Goal: Task Accomplishment & Management: Complete application form

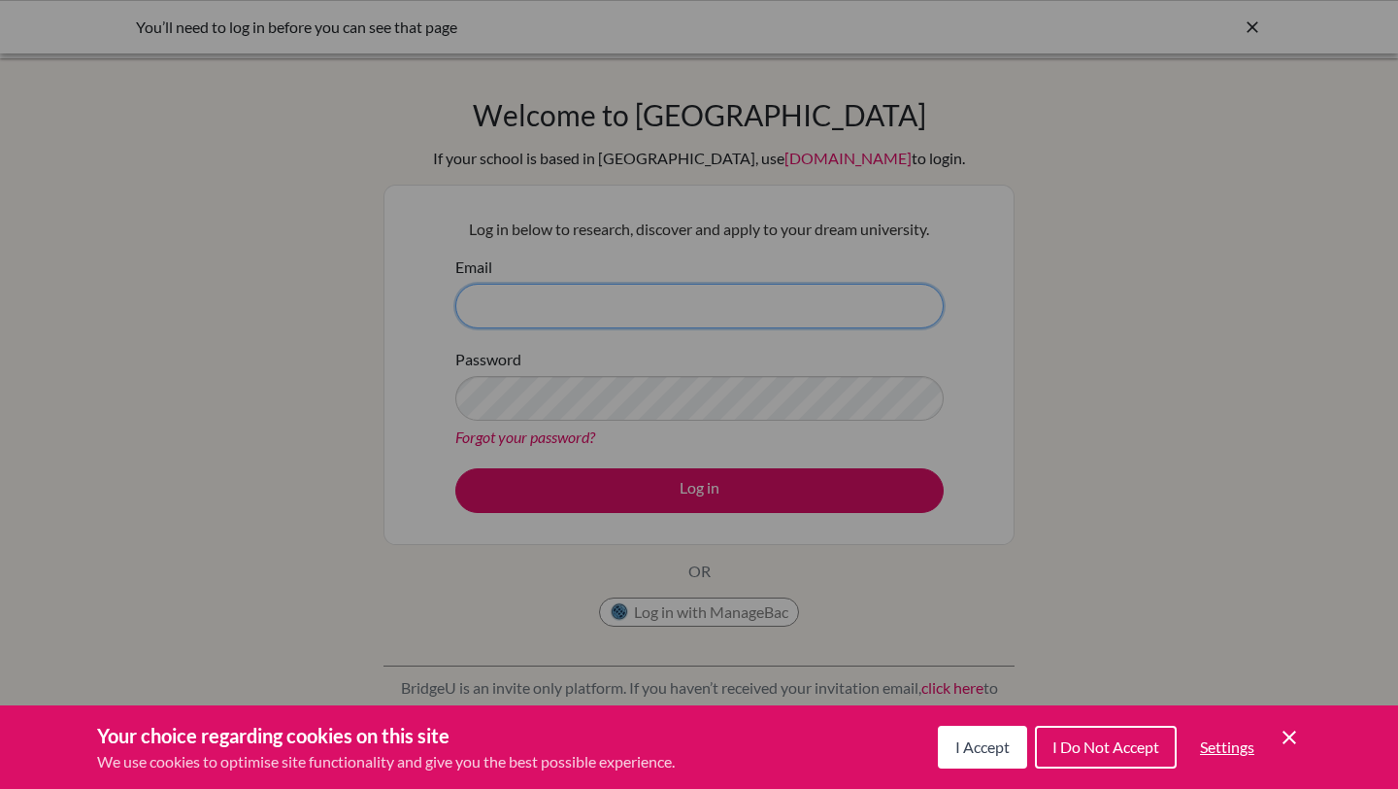
type input "priya.thomas@inventureacademy.com"
click at [980, 740] on span "I Accept" at bounding box center [983, 746] width 54 height 18
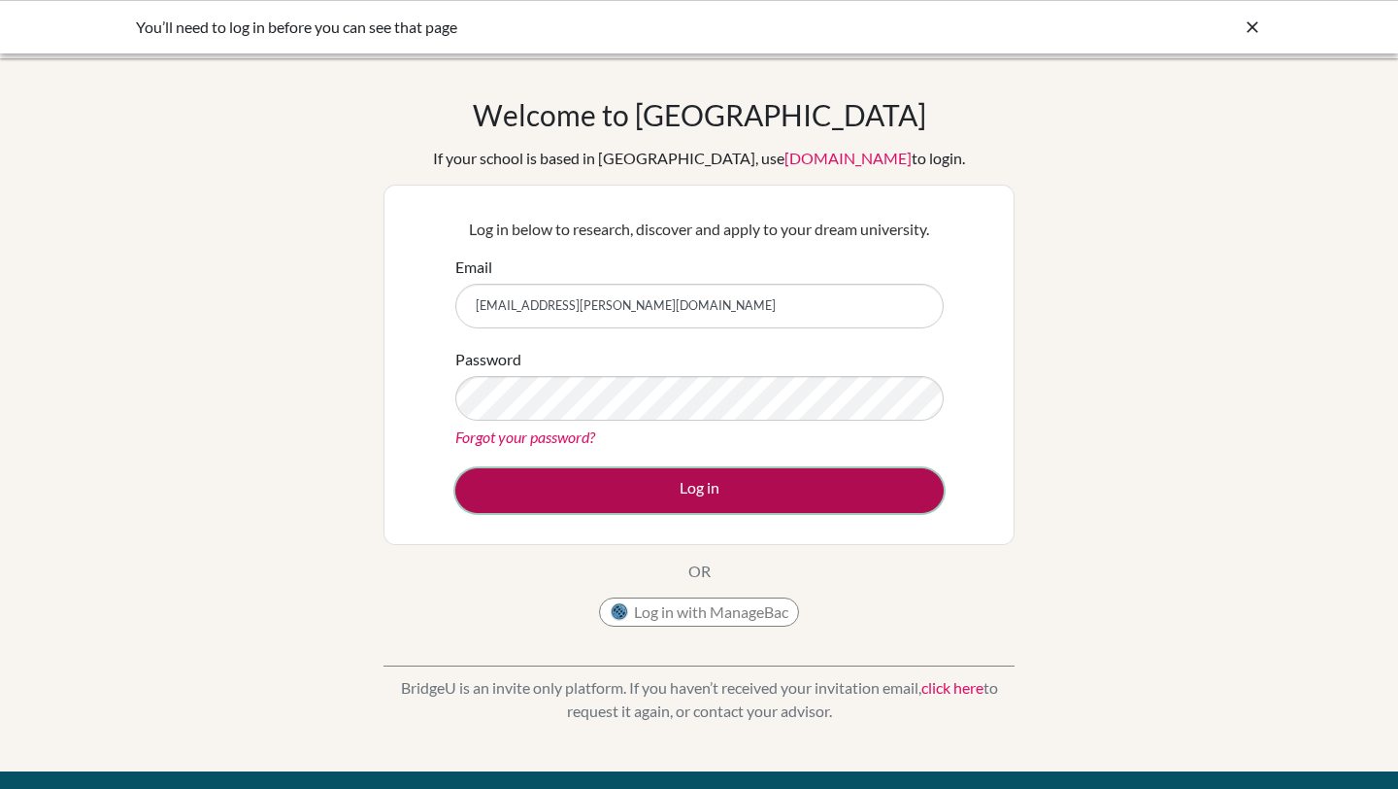
click at [755, 487] on button "Log in" at bounding box center [699, 490] width 488 height 45
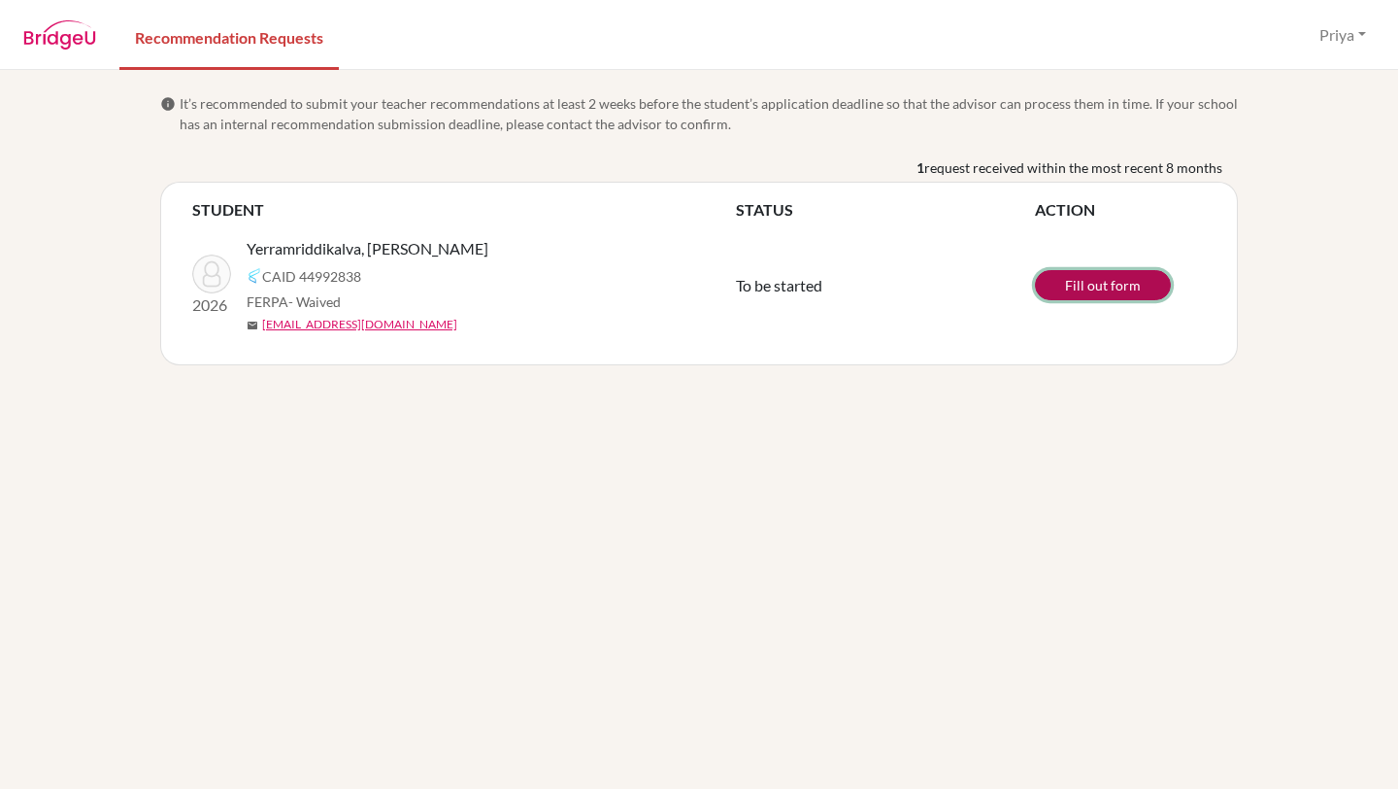
click at [1101, 289] on link "Fill out form" at bounding box center [1103, 285] width 136 height 30
click at [1054, 286] on link "Fill out form" at bounding box center [1103, 285] width 136 height 30
click at [541, 96] on span "It’s recommended to submit your teacher recommendations at least 2 weeks before…" at bounding box center [709, 113] width 1058 height 41
click at [1330, 43] on button "Priya" at bounding box center [1343, 35] width 64 height 37
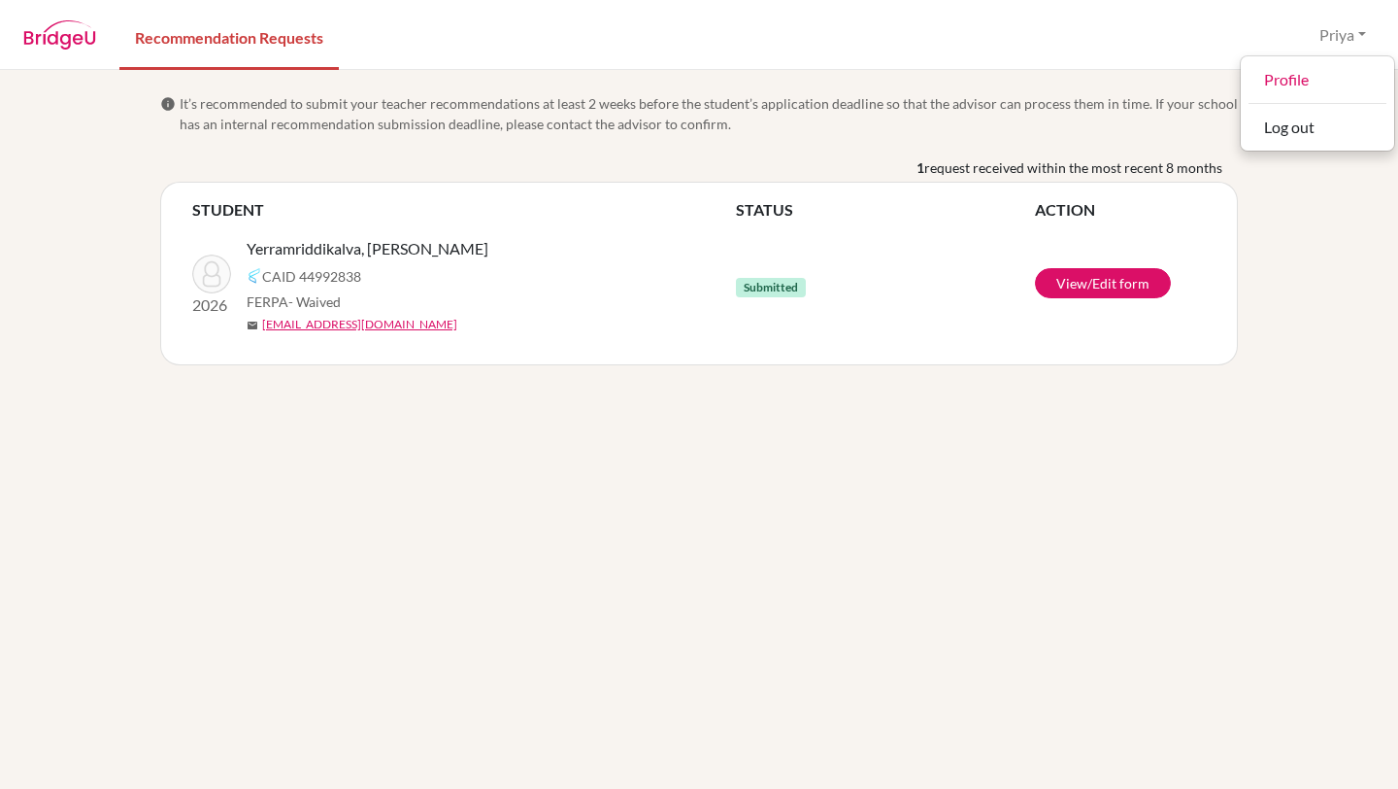
click at [1327, 268] on div "info It’s recommended to submit your teacher recommendations at least 2 weeks b…" at bounding box center [699, 429] width 1398 height 719
click at [722, 452] on div "info It’s recommended to submit your teacher recommendations at least 2 weeks b…" at bounding box center [699, 429] width 1398 height 719
